Goal: Check status: Check status

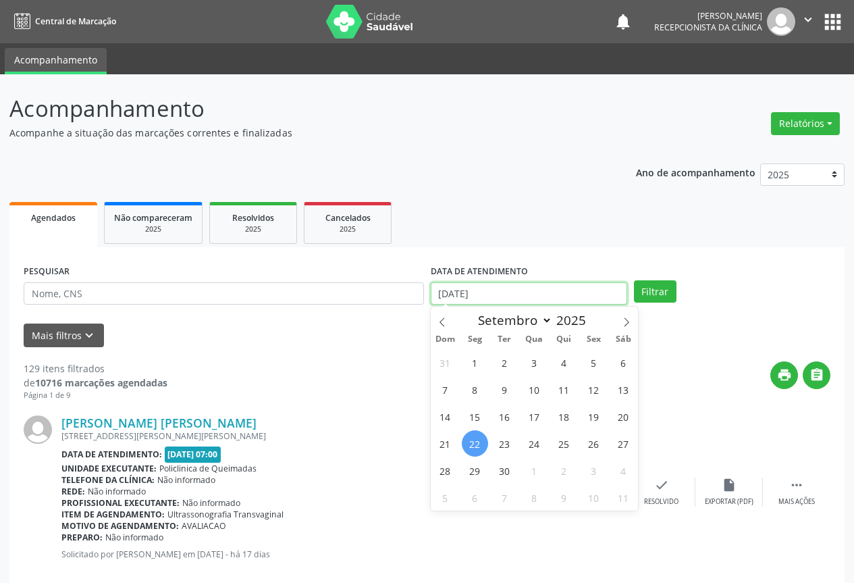
click at [555, 288] on input "[DATE]" at bounding box center [529, 293] width 196 height 23
click at [504, 439] on span "23" at bounding box center [504, 443] width 26 height 26
type input "23/09/2025"
click at [504, 439] on span "23" at bounding box center [504, 443] width 26 height 26
select select "8"
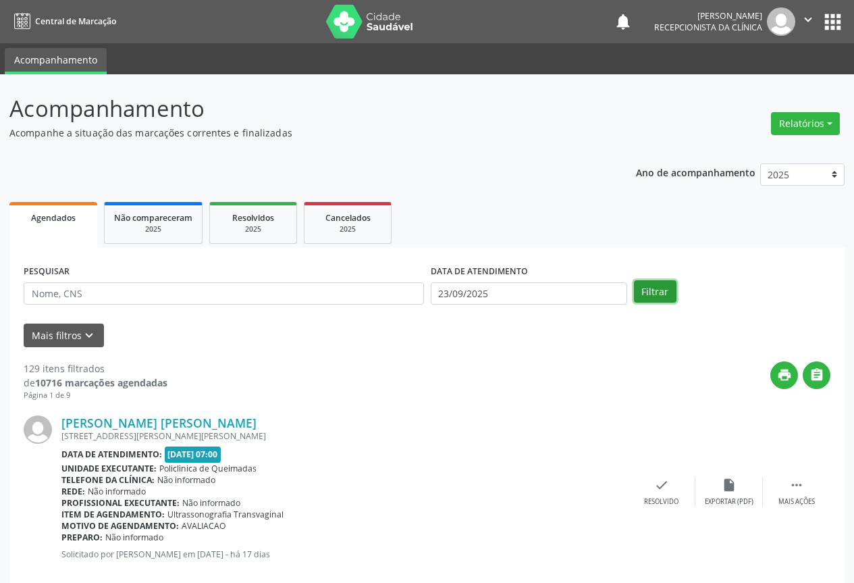
click at [646, 281] on button "Filtrar" at bounding box center [655, 291] width 43 height 23
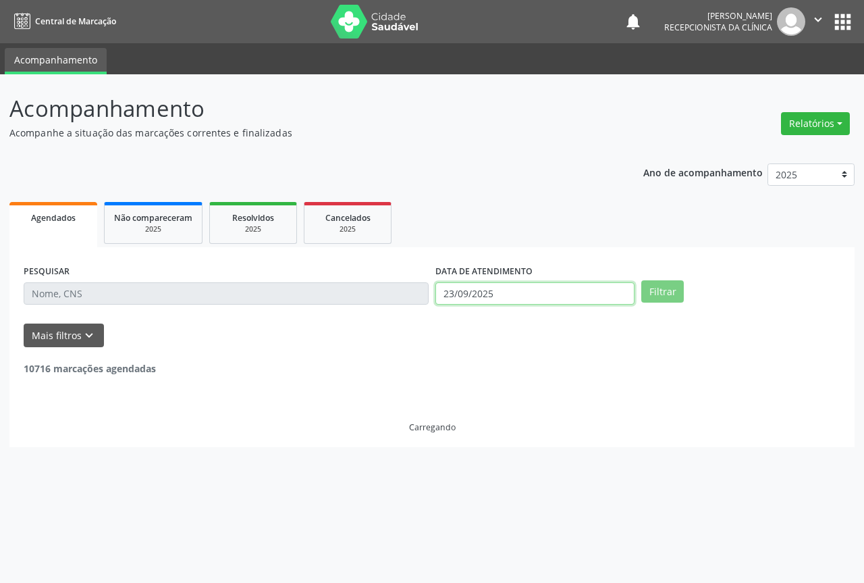
click at [495, 288] on input "23/09/2025" at bounding box center [534, 293] width 199 height 23
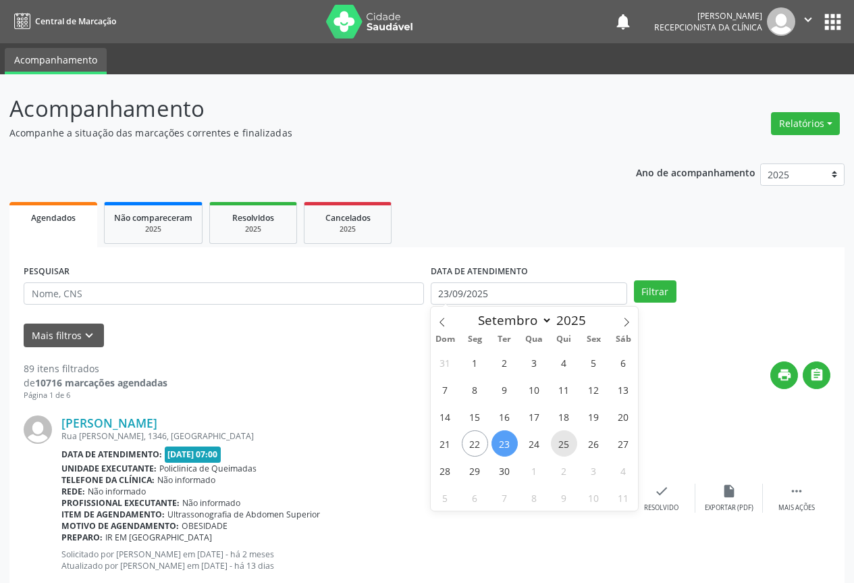
click at [556, 441] on span "25" at bounding box center [564, 443] width 26 height 26
type input "[DATE]"
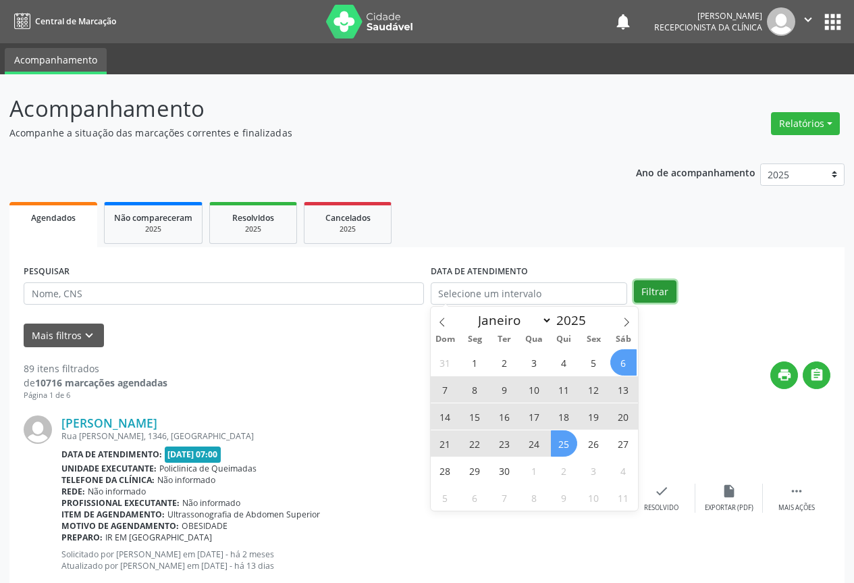
click at [654, 280] on button "Filtrar" at bounding box center [655, 291] width 43 height 23
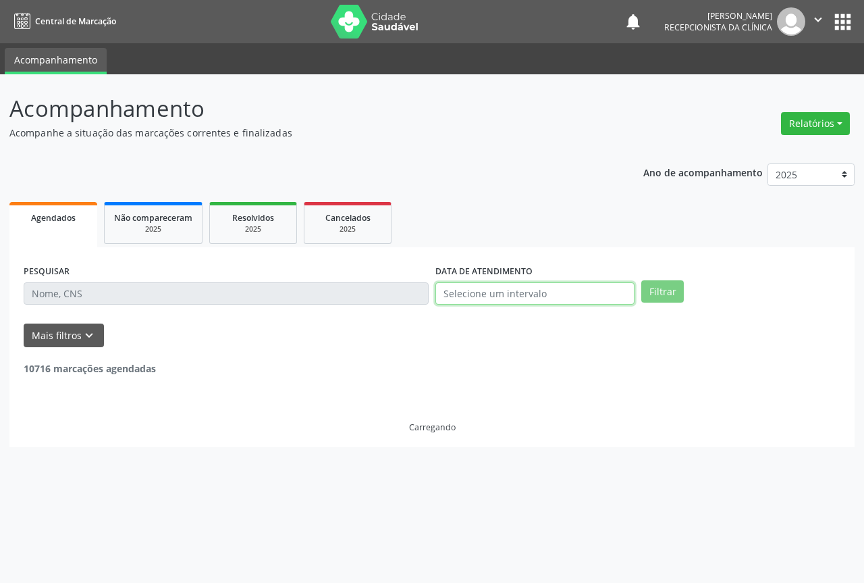
click at [563, 302] on input "text" at bounding box center [534, 293] width 199 height 23
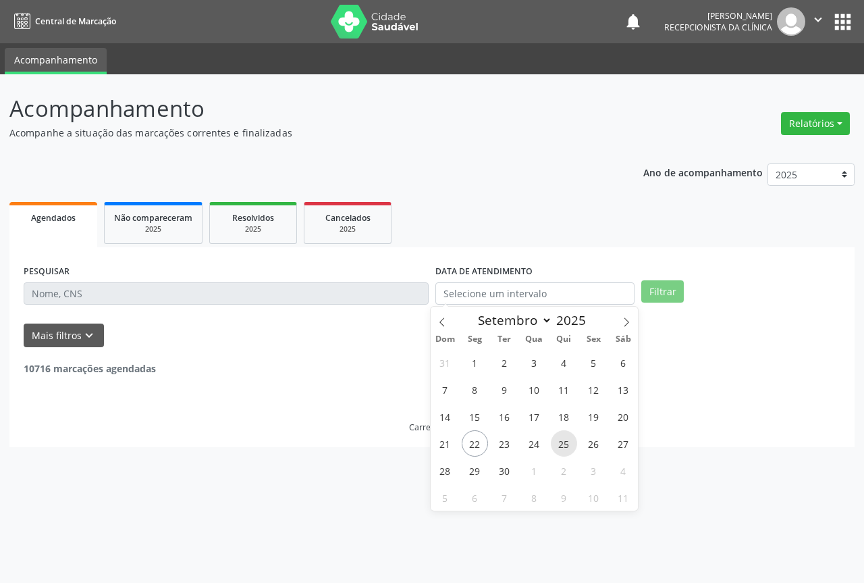
click at [558, 443] on span "25" at bounding box center [564, 443] width 26 height 26
type input "[DATE]"
click at [558, 443] on span "25" at bounding box center [564, 443] width 26 height 26
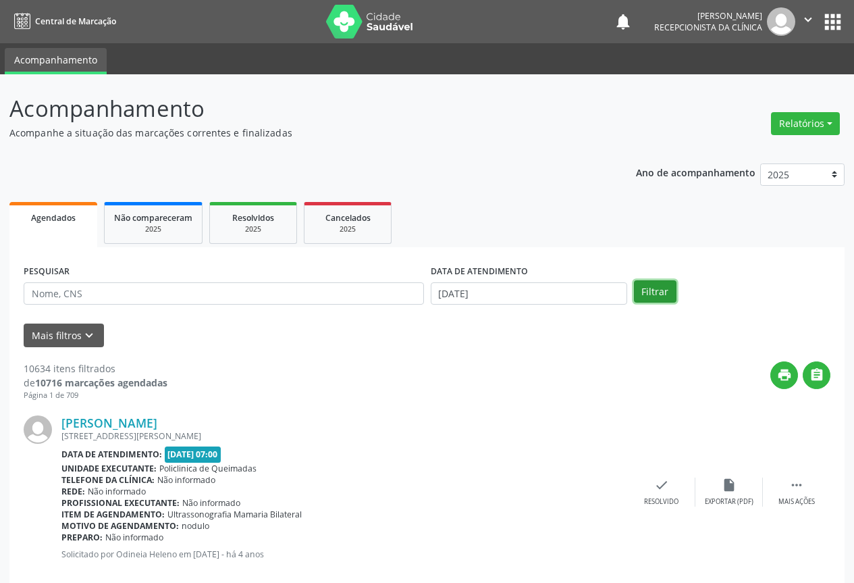
click at [645, 292] on button "Filtrar" at bounding box center [655, 291] width 43 height 23
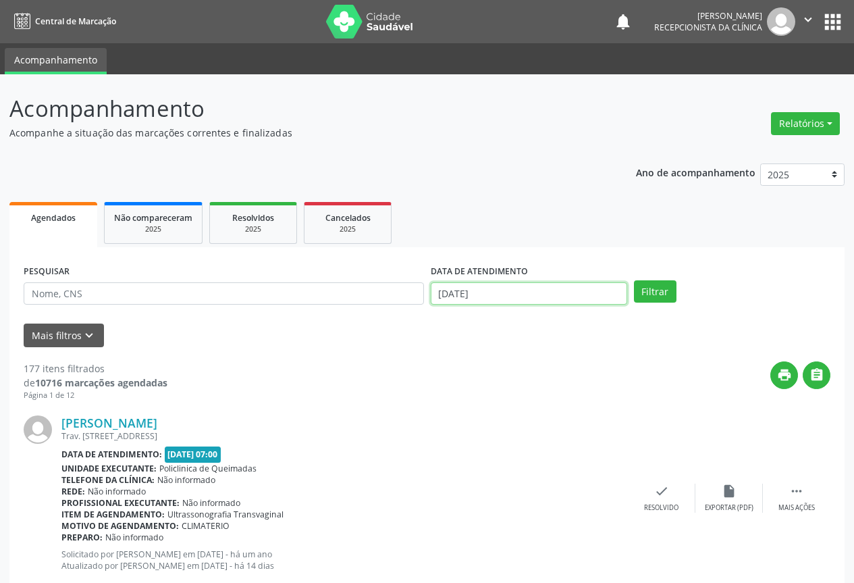
click at [545, 297] on input "[DATE]" at bounding box center [529, 293] width 196 height 23
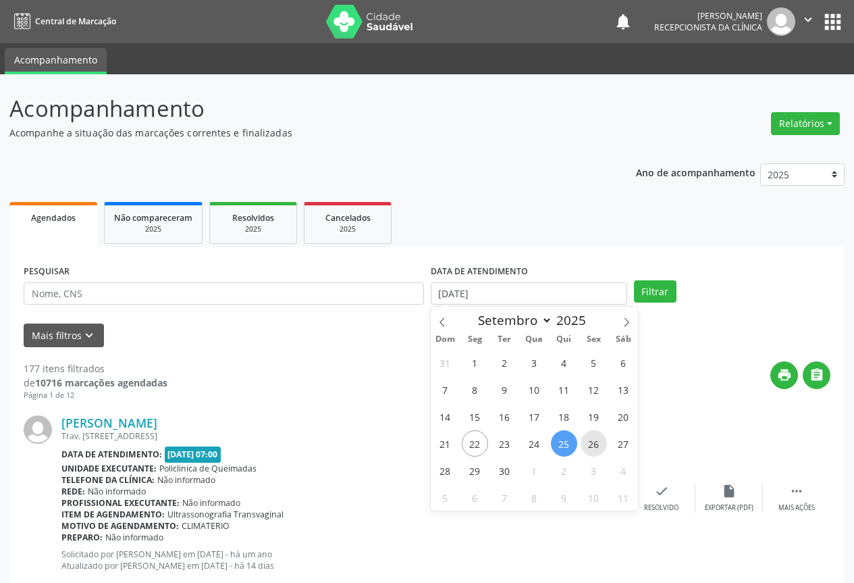
click at [589, 439] on span "26" at bounding box center [593, 443] width 26 height 26
type input "[DATE]"
click at [589, 439] on span "26" at bounding box center [593, 443] width 26 height 26
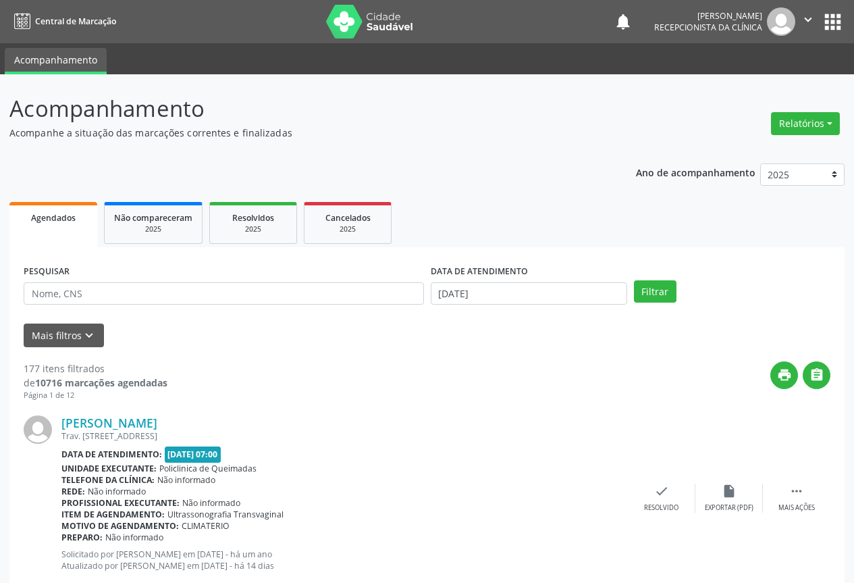
click at [641, 276] on div "PESQUISAR DATA DE ATENDIMENTO [DATE] Filtrar" at bounding box center [426, 287] width 813 height 53
click at [645, 284] on button "Filtrar" at bounding box center [655, 291] width 43 height 23
click at [539, 302] on input "[DATE]" at bounding box center [529, 293] width 196 height 23
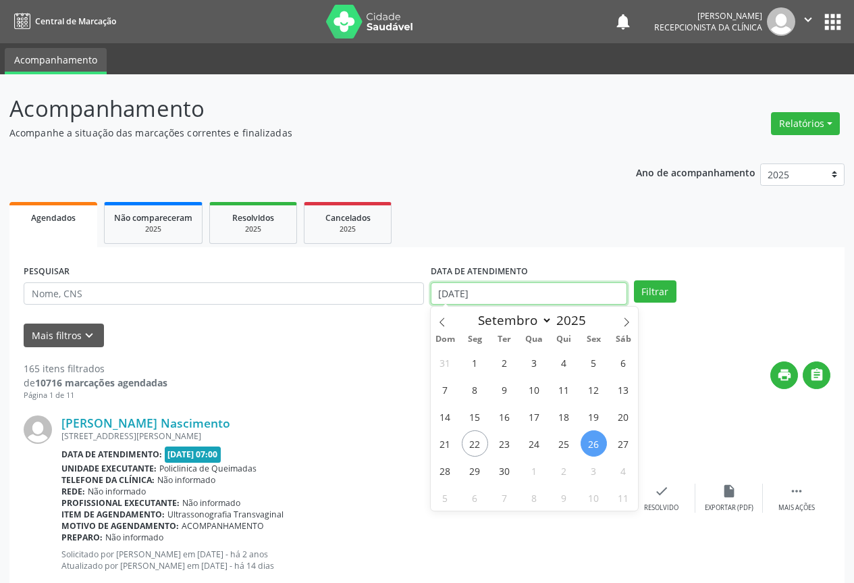
click at [543, 298] on input "[DATE]" at bounding box center [529, 293] width 196 height 23
click at [687, 225] on ul "Agendados Não compareceram 2025 Resolvidos 2025 Cancelados 2025" at bounding box center [426, 222] width 835 height 49
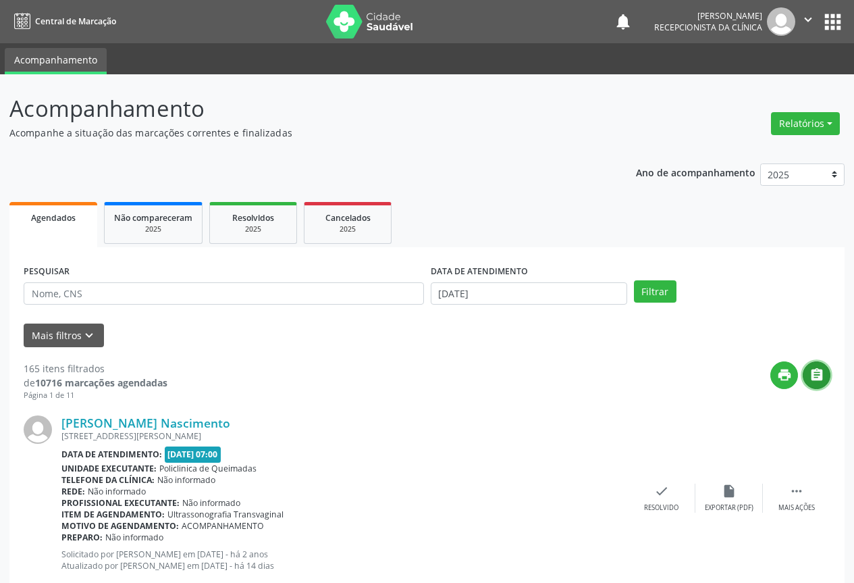
click at [818, 377] on icon "" at bounding box center [816, 374] width 15 height 15
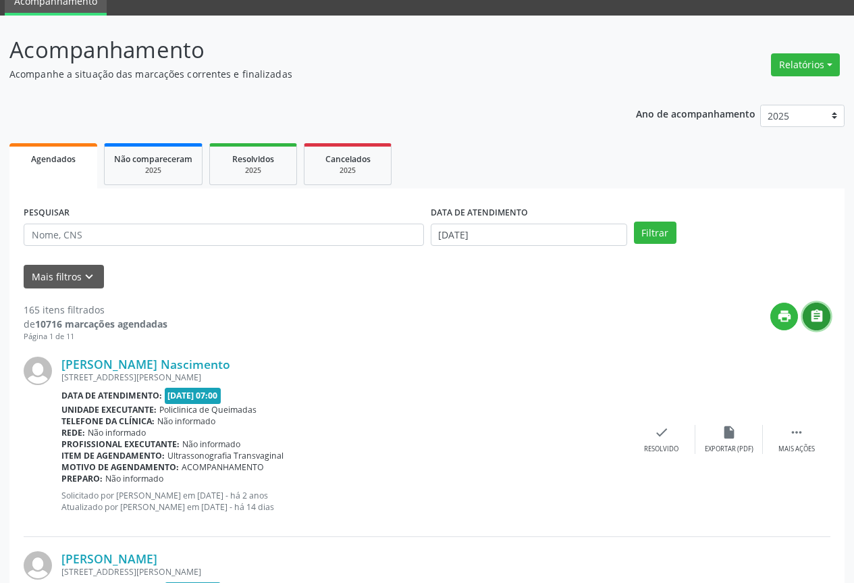
scroll to position [135, 0]
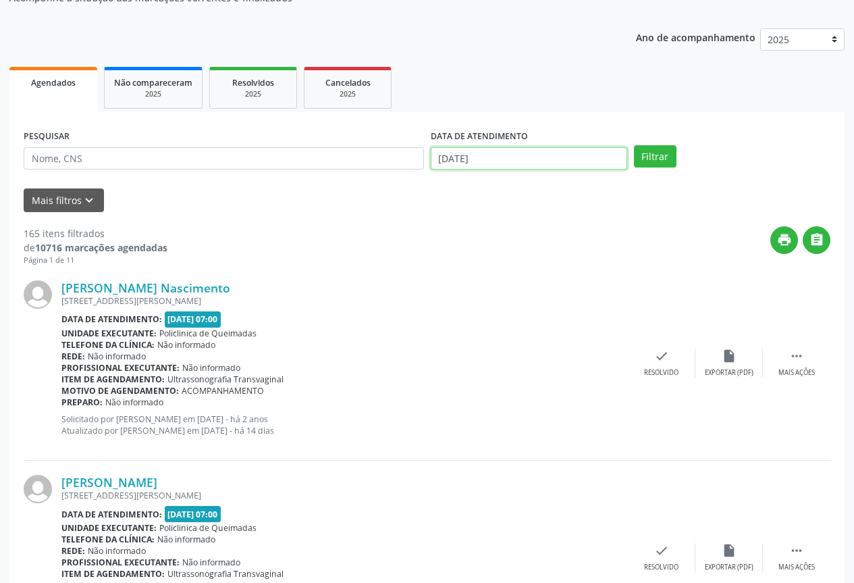
click at [528, 155] on input "[DATE]" at bounding box center [529, 158] width 196 height 23
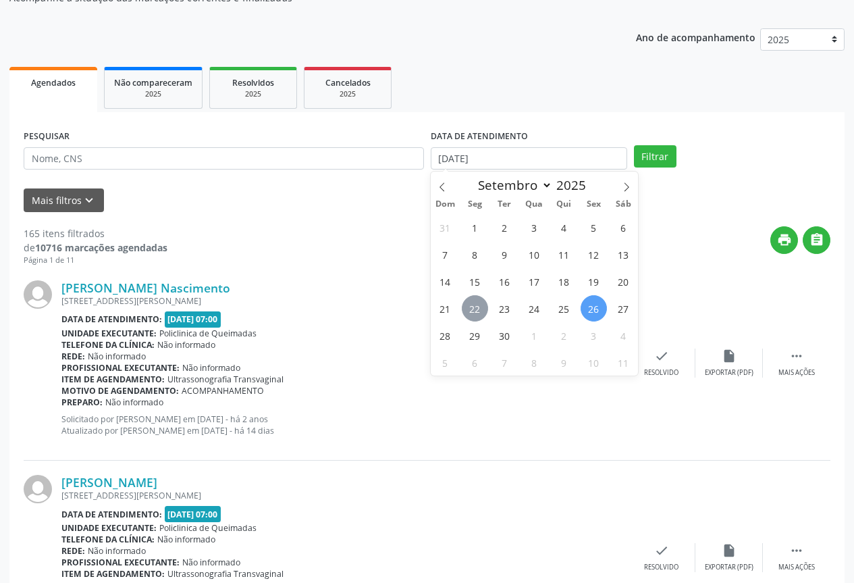
click at [470, 312] on span "22" at bounding box center [475, 308] width 26 height 26
type input "[DATE]"
click at [470, 312] on span "22" at bounding box center [475, 308] width 26 height 26
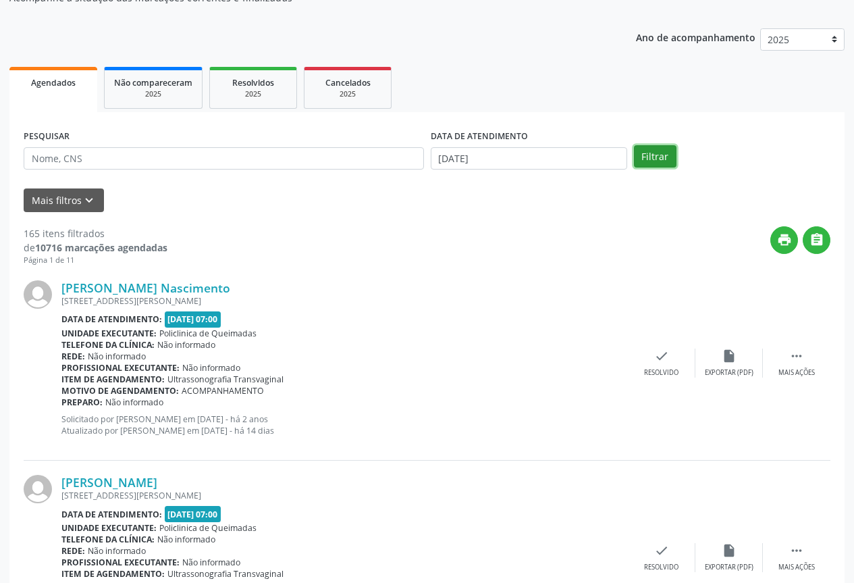
click at [664, 160] on button "Filtrar" at bounding box center [655, 156] width 43 height 23
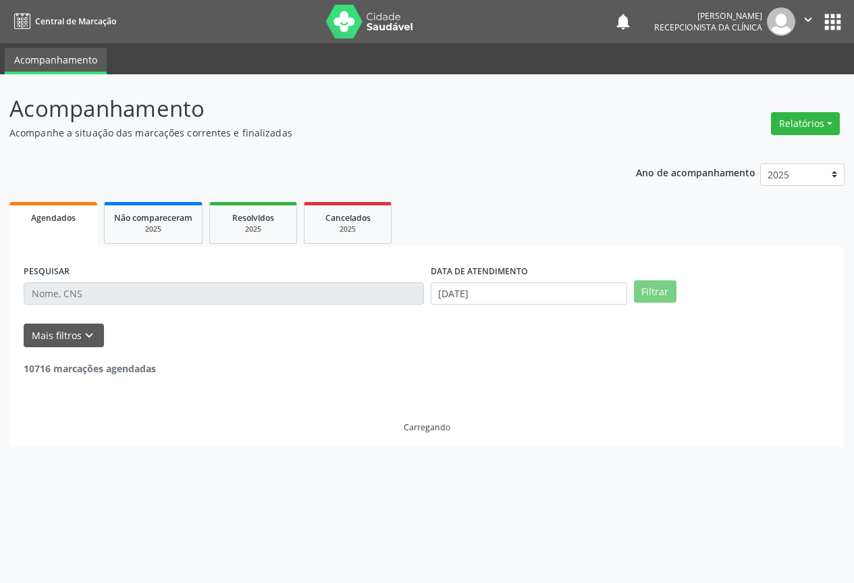
scroll to position [0, 0]
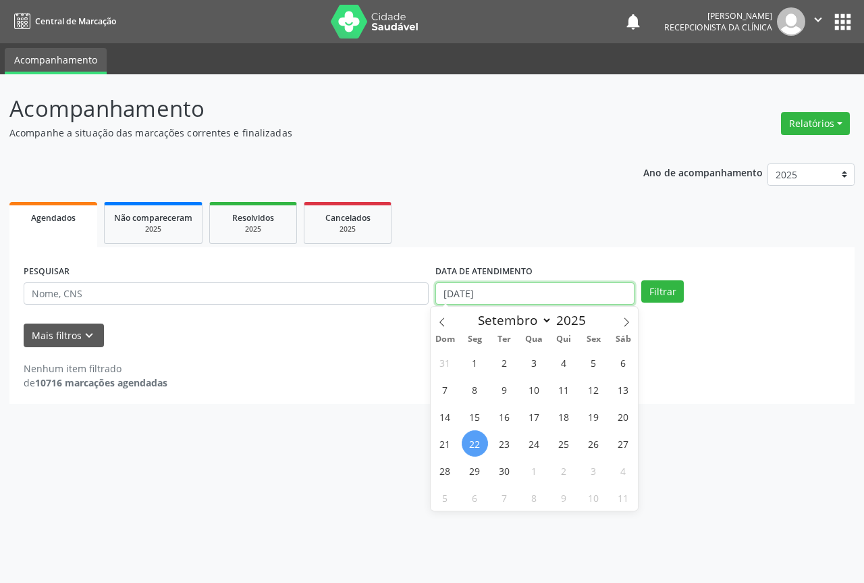
click at [489, 296] on input "[DATE]" at bounding box center [534, 293] width 199 height 23
click at [504, 441] on span "23" at bounding box center [504, 443] width 26 height 26
type input "23/09/2025"
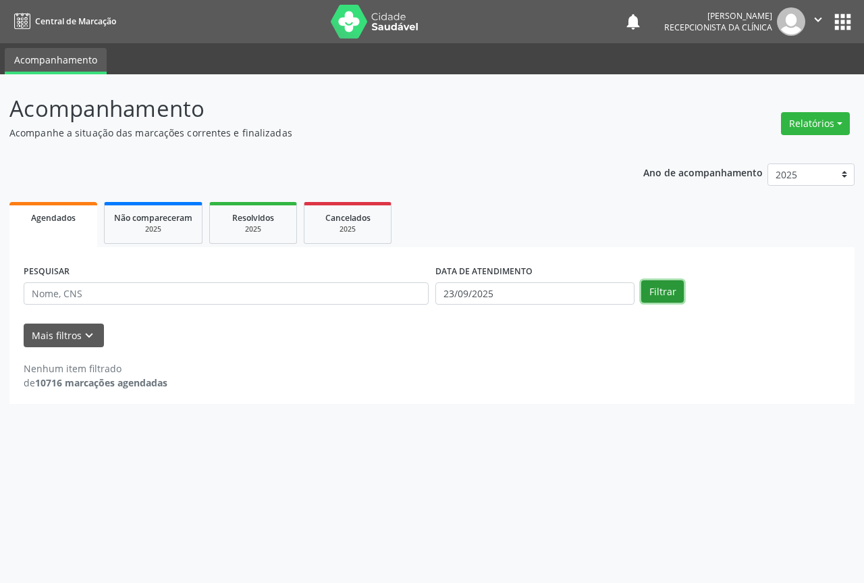
click at [674, 287] on button "Filtrar" at bounding box center [662, 291] width 43 height 23
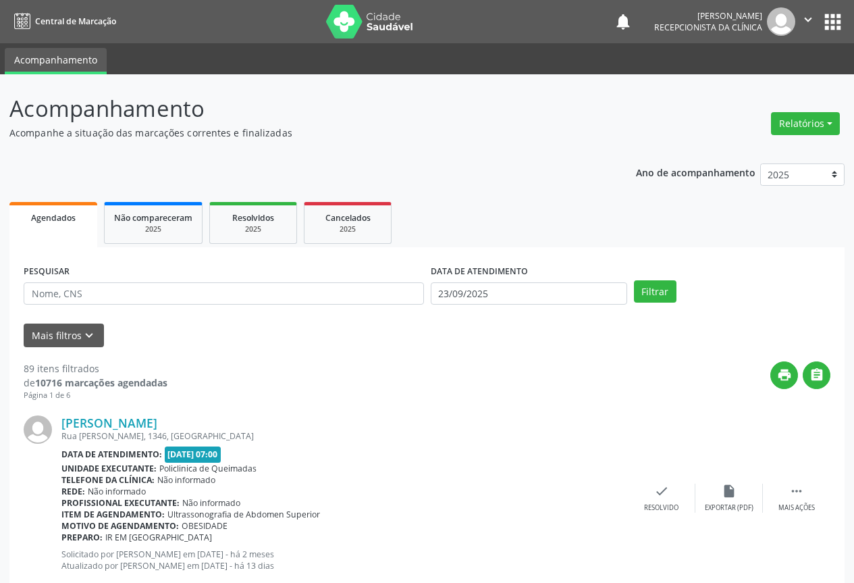
scroll to position [67, 0]
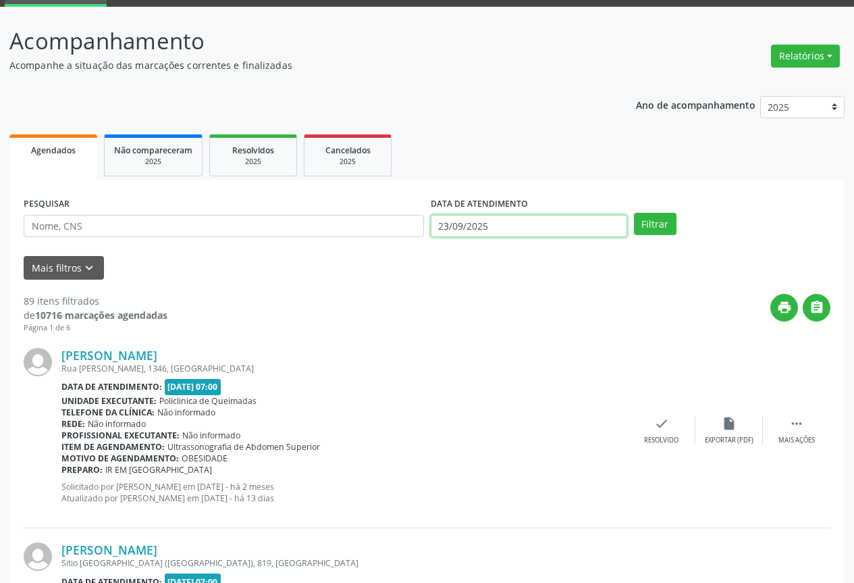
click at [520, 230] on input "23/09/2025" at bounding box center [529, 226] width 196 height 23
